Goal: Navigation & Orientation: Understand site structure

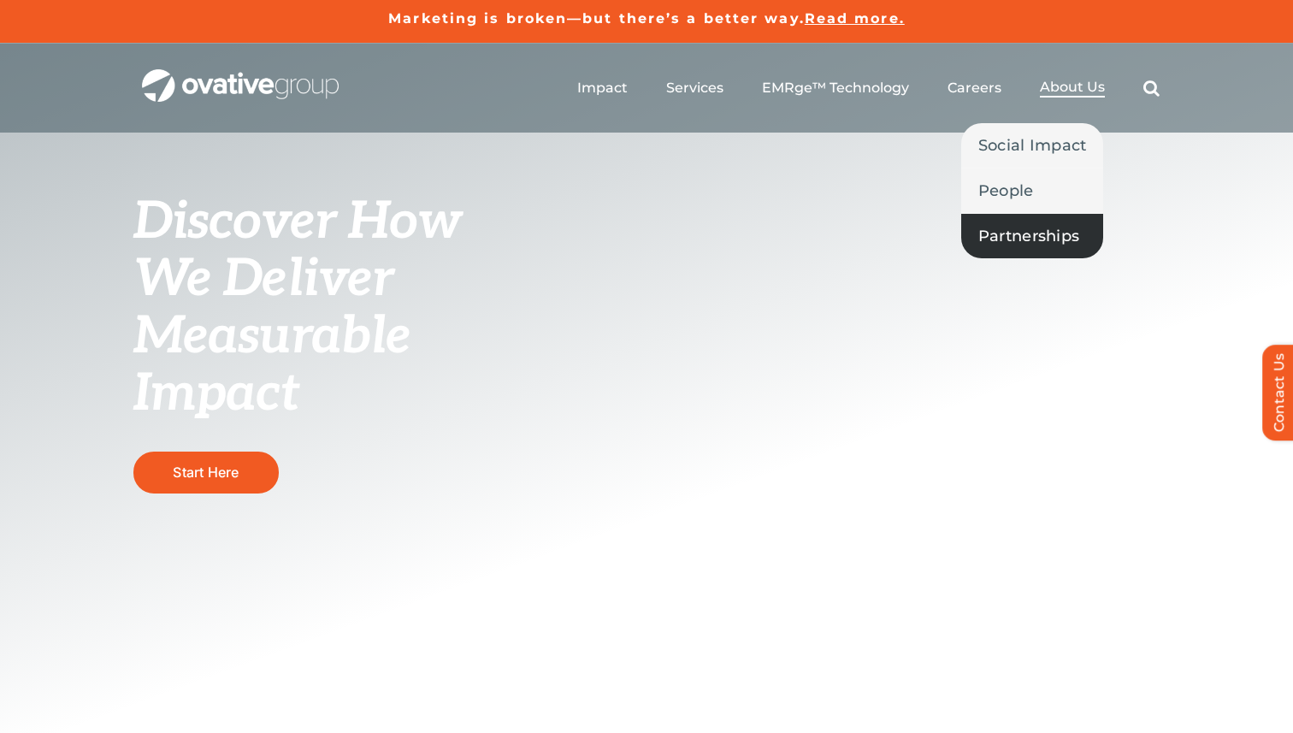
click at [1023, 242] on span "Partnerships" at bounding box center [1028, 236] width 101 height 24
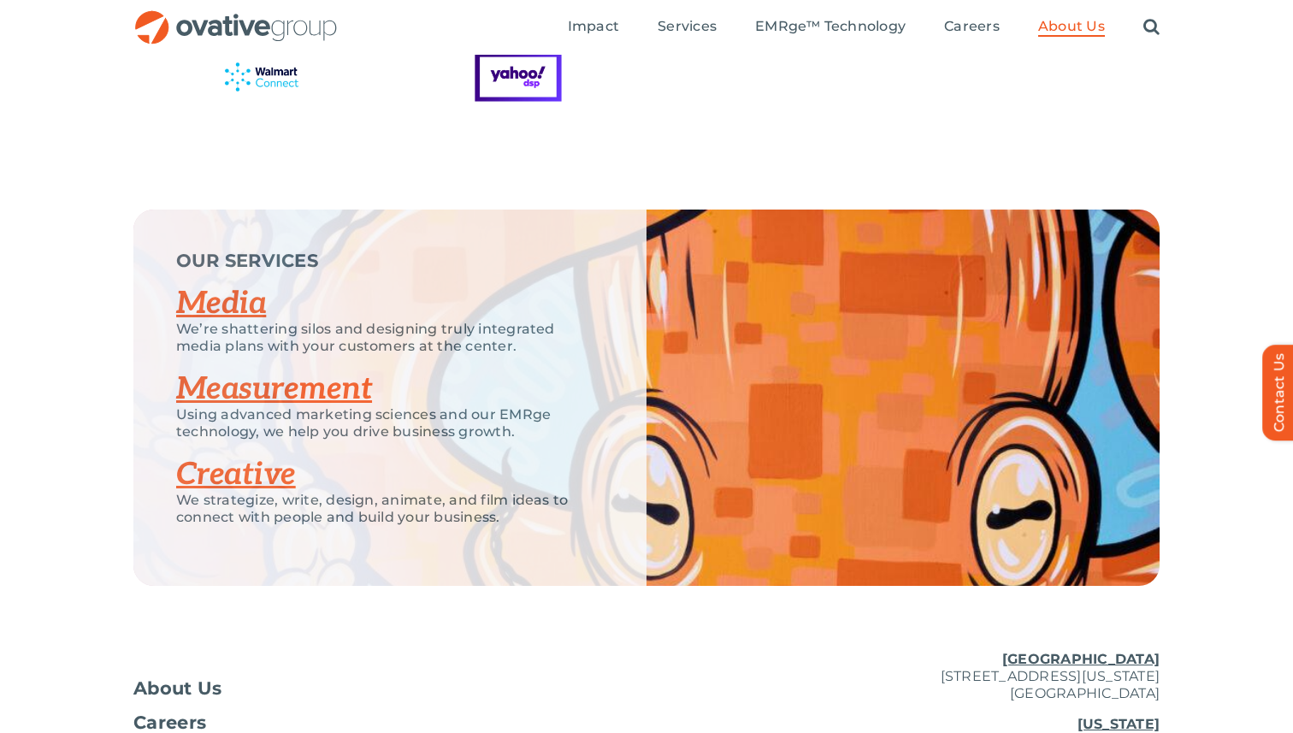
scroll to position [3533, 0]
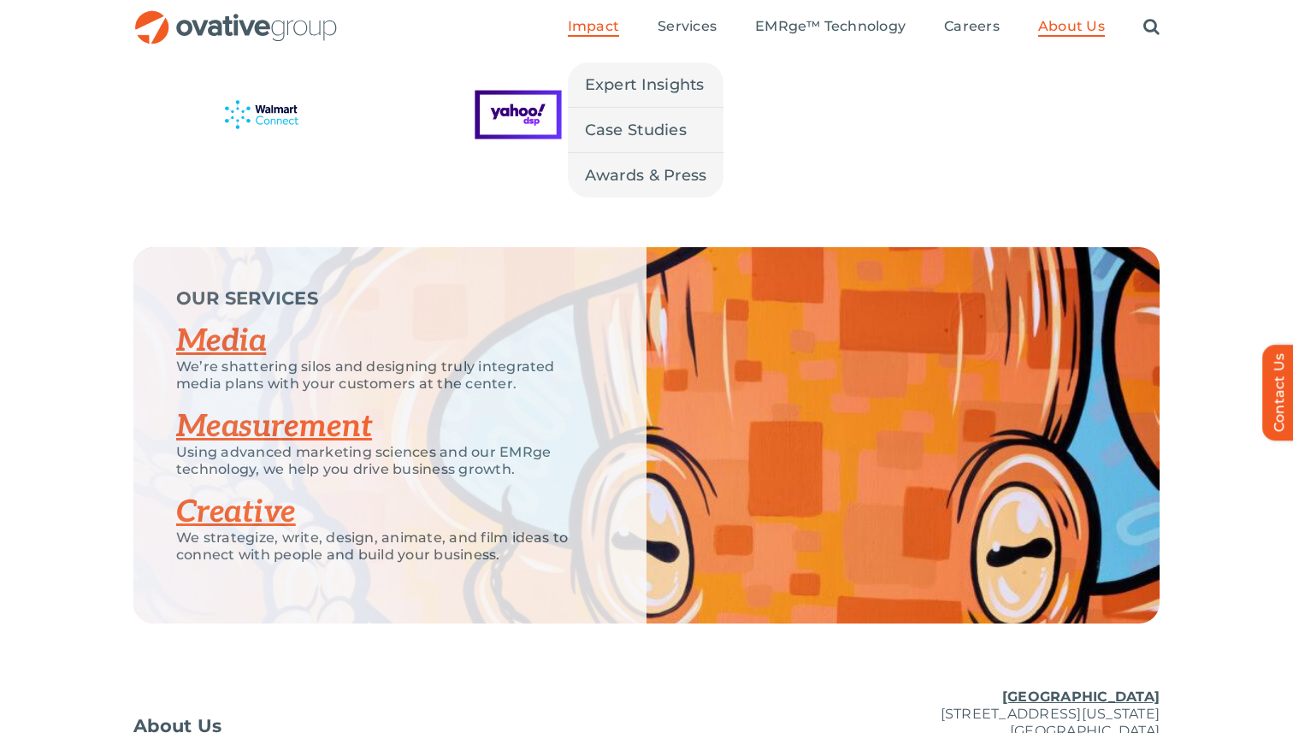
click at [606, 21] on span "Impact" at bounding box center [593, 26] width 51 height 17
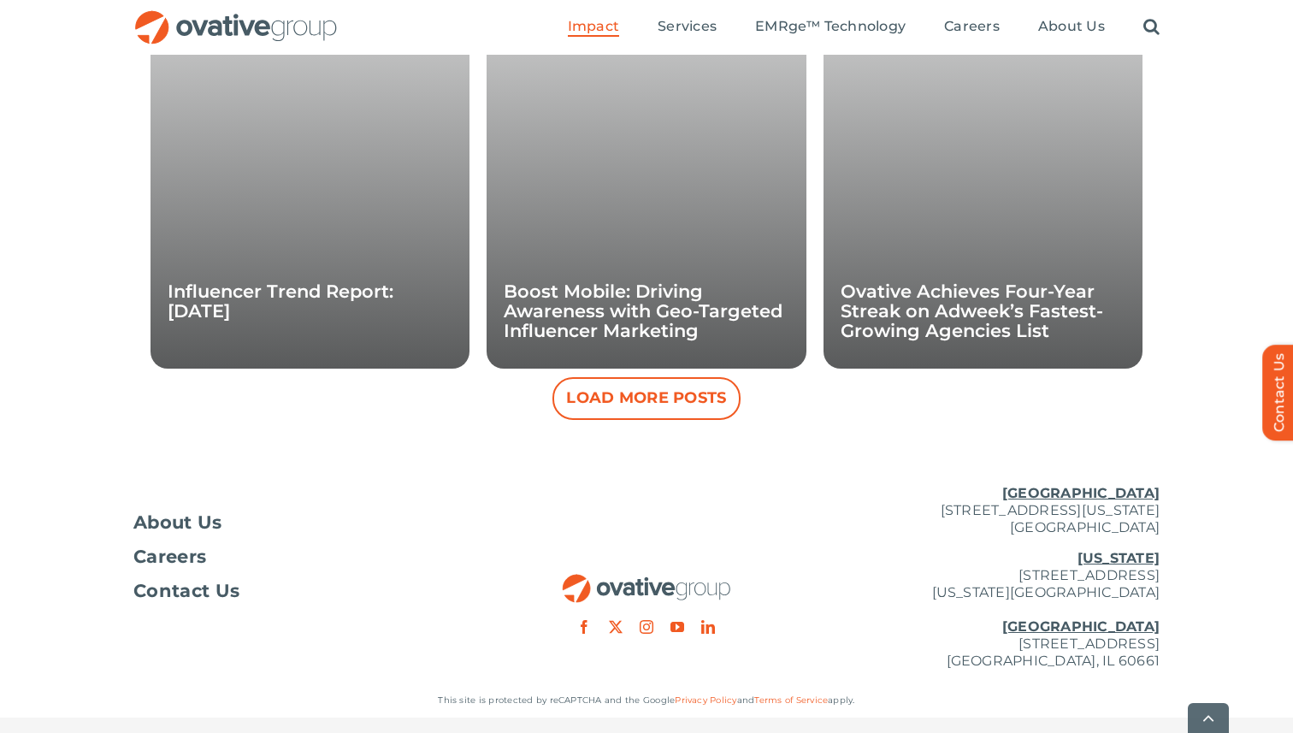
scroll to position [1706, 0]
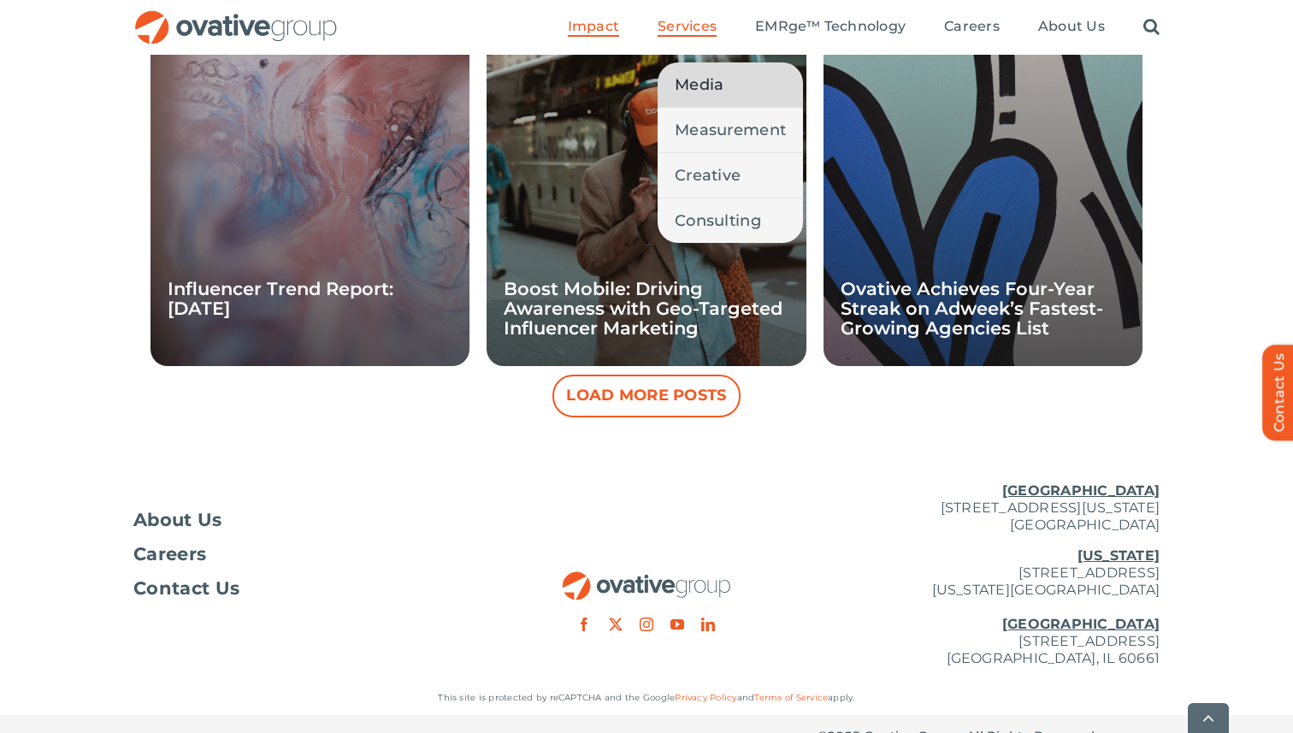
click at [714, 79] on span "Media" at bounding box center [699, 85] width 49 height 24
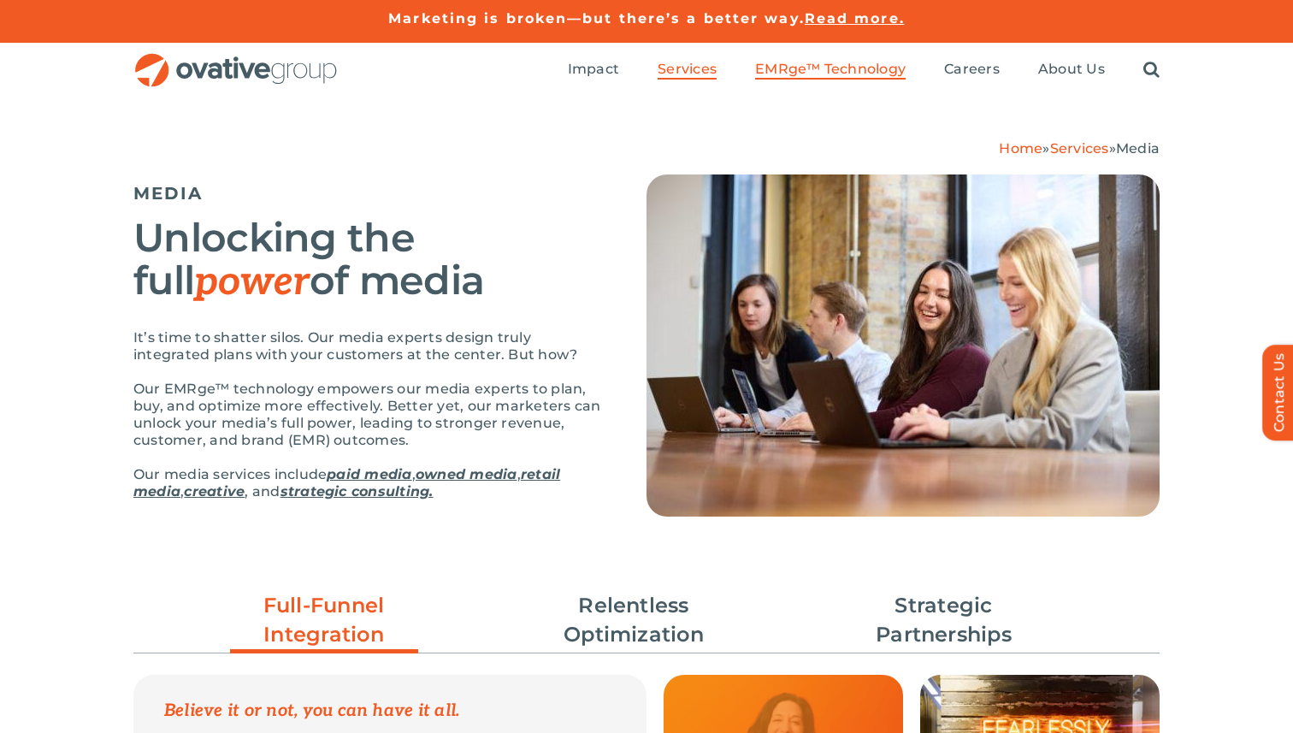
click at [835, 64] on span "EMRge™ Technology" at bounding box center [830, 69] width 151 height 17
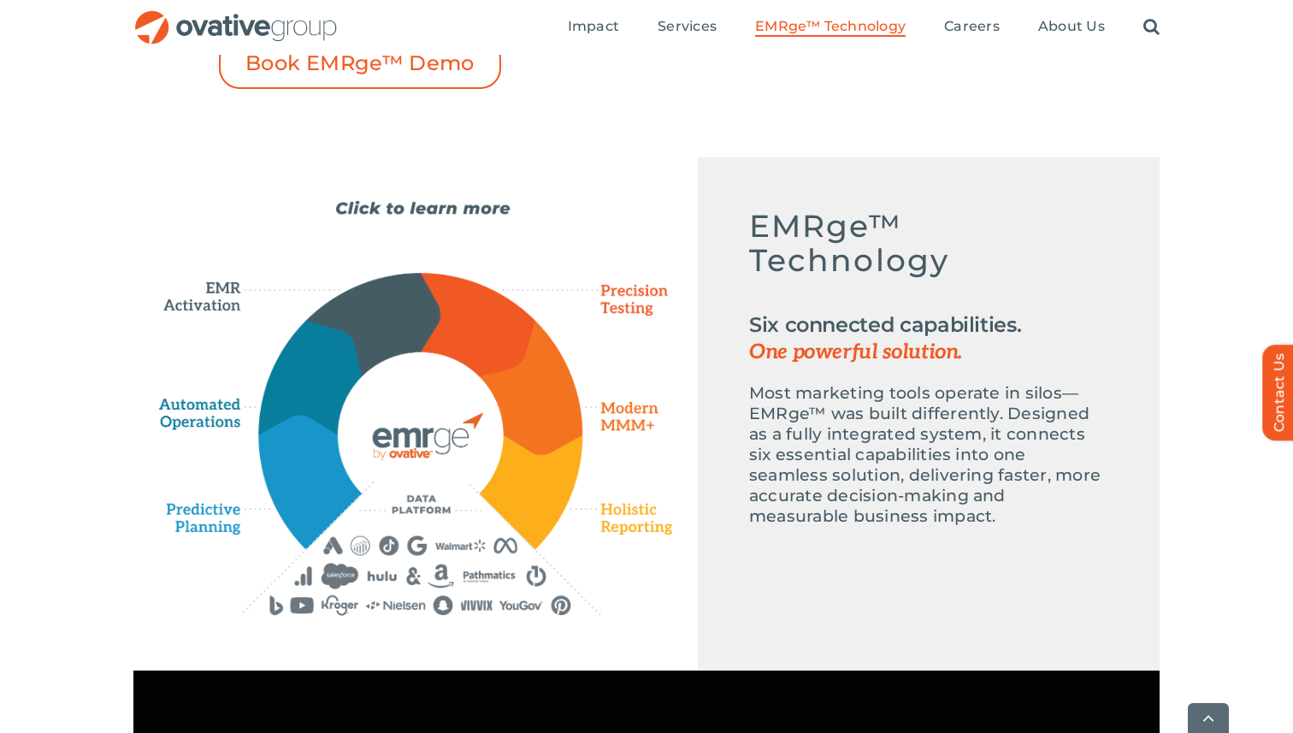
scroll to position [707, 0]
